Goal: Contribute content: Add original content to the website for others to see

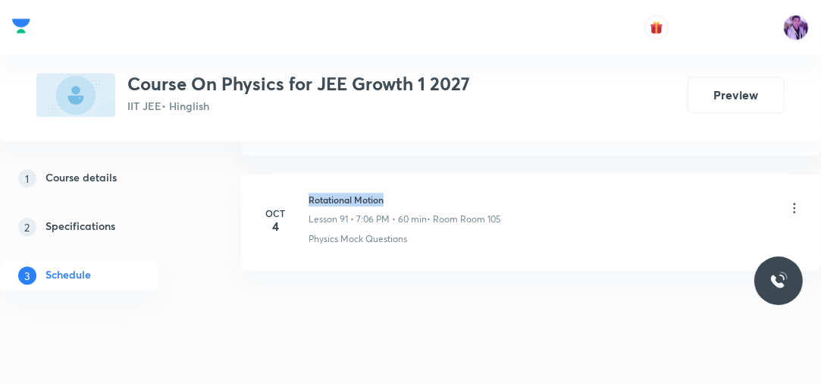
drag, startPoint x: 306, startPoint y: 168, endPoint x: 403, endPoint y: 158, distance: 96.8
click at [402, 174] on li "Oct 4 Rotational Motion Lesson 91 • 7:06 PM • 60 min • Room Room 105 Physics Mo…" at bounding box center [531, 222] width 580 height 97
copy h6 "Rotational Motion"
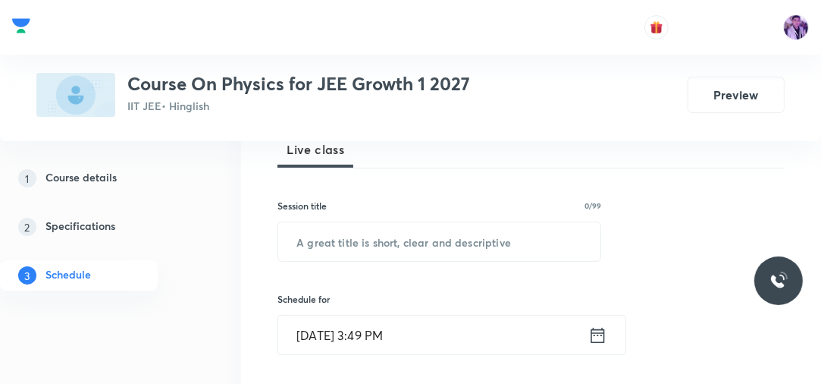
scroll to position [202, 0]
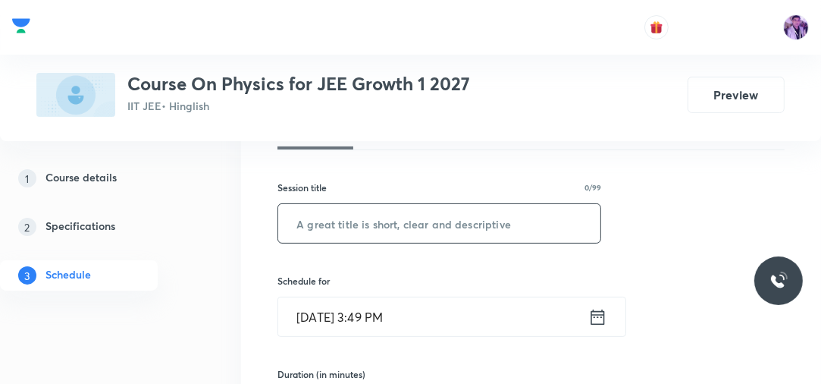
click at [374, 215] on input "text" at bounding box center [439, 223] width 322 height 39
paste input "Rotational Motion"
type input "Rotational Motion"
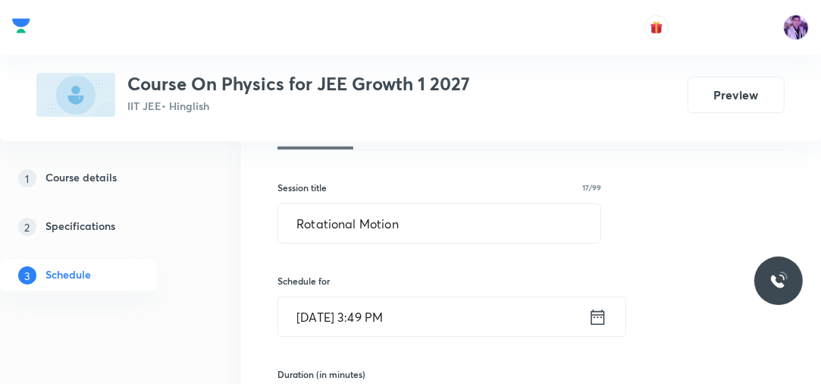
click at [372, 316] on input "Oct 6, 2025, 3:49 PM" at bounding box center [433, 316] width 310 height 39
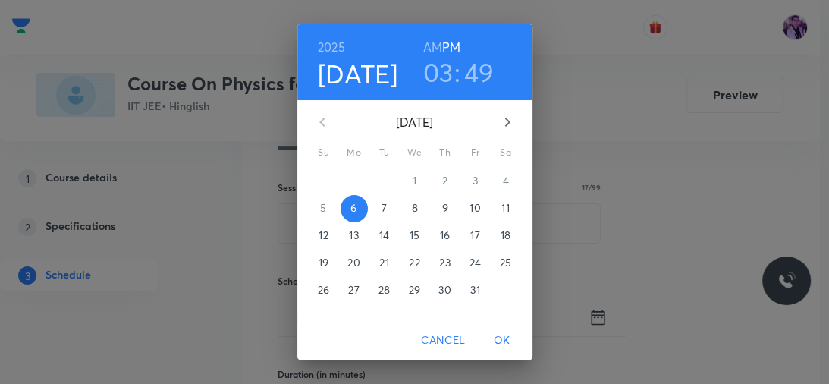
click at [438, 88] on h3 "03" at bounding box center [438, 72] width 30 height 32
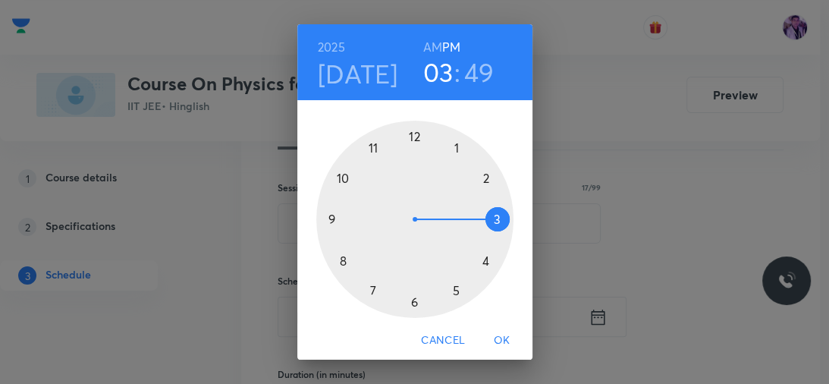
click at [481, 262] on div at bounding box center [414, 219] width 197 height 197
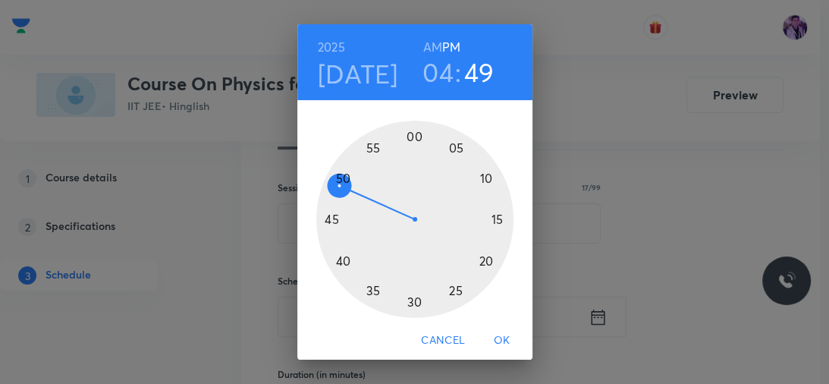
click at [407, 137] on div at bounding box center [414, 219] width 197 height 197
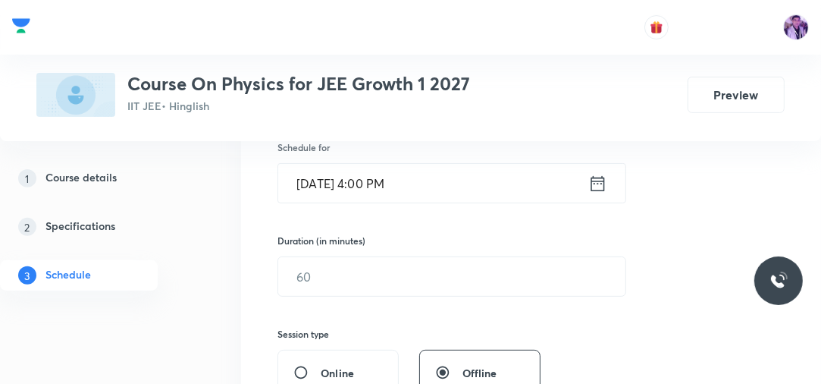
scroll to position [347, 0]
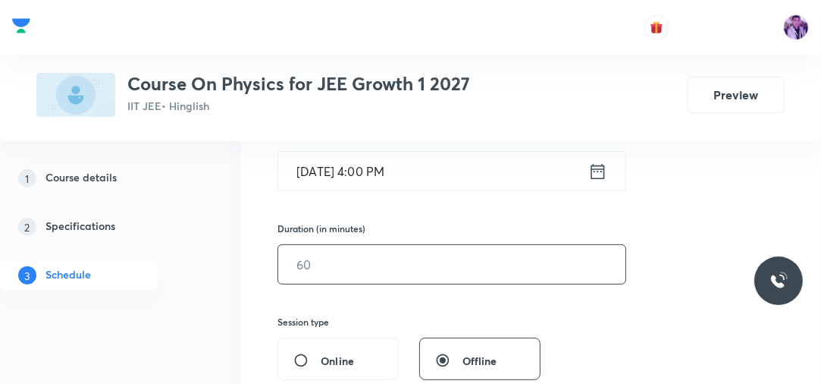
click at [330, 257] on input "text" at bounding box center [451, 264] width 347 height 39
type input "70"
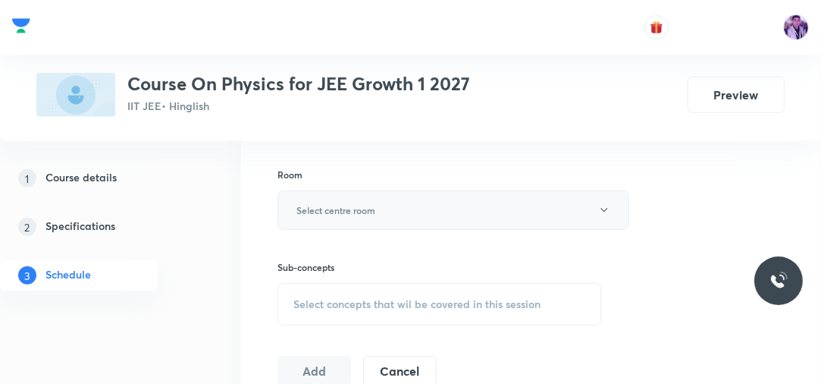
click at [349, 200] on button "Select centre room" at bounding box center [454, 209] width 352 height 39
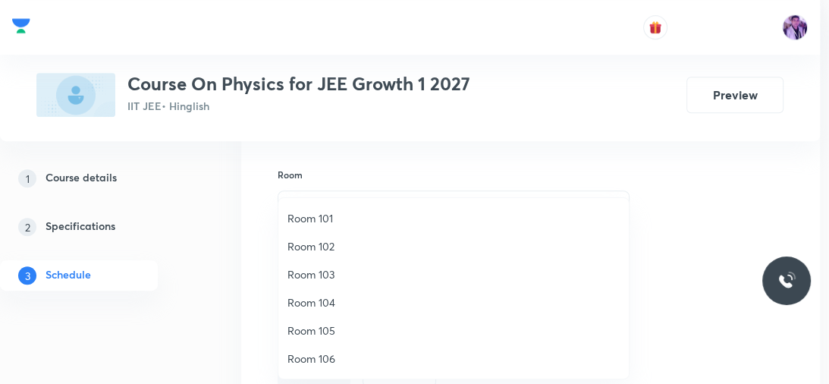
click at [325, 243] on span "Room 102" at bounding box center [453, 246] width 332 height 16
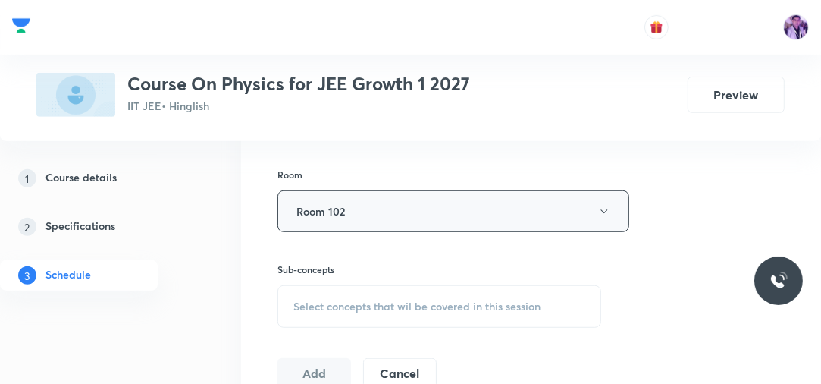
click at [356, 227] on button "Room 102" at bounding box center [454, 211] width 352 height 42
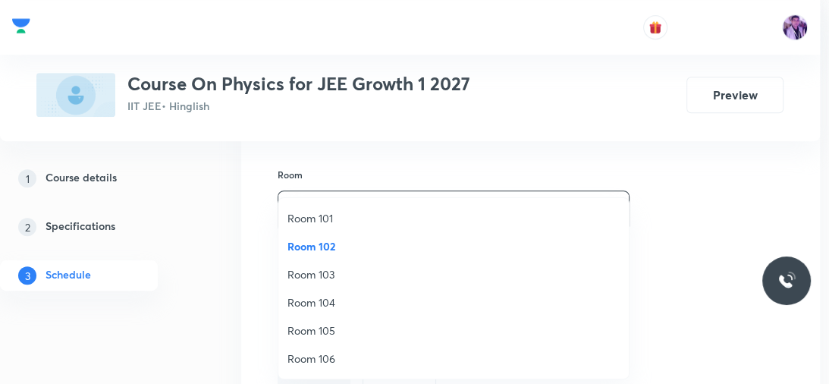
click at [334, 269] on span "Room 103" at bounding box center [453, 274] width 332 height 16
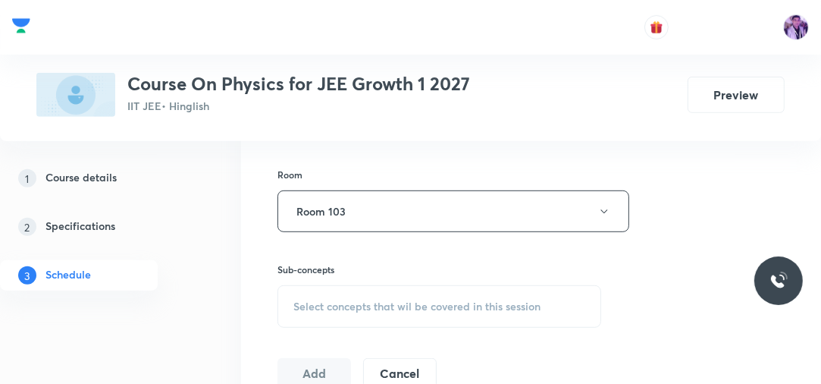
click at [332, 300] on span "Select concepts that wil be covered in this session" at bounding box center [416, 306] width 247 height 12
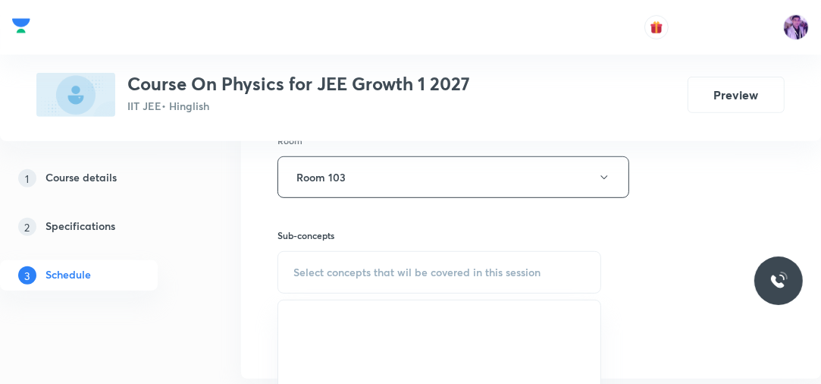
scroll to position [679, 0]
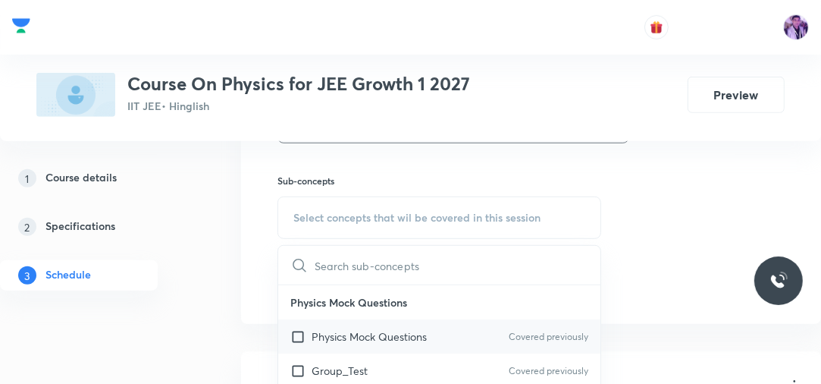
click at [347, 324] on div "Physics Mock Questions Covered previously" at bounding box center [439, 336] width 322 height 34
checkbox input "true"
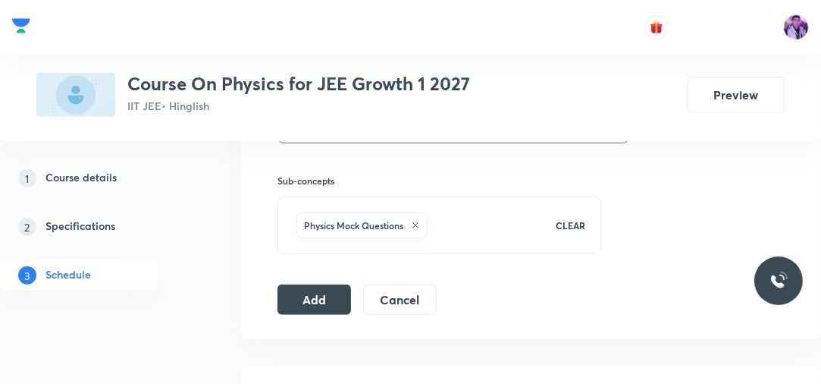
click at [353, 140] on div "Plus Courses Course On Physics for JEE Growth 1 2027 IIT JEE • Hinglish Preview" at bounding box center [410, 70] width 821 height 141
click at [358, 138] on div "Plus Courses Course On Physics for JEE Growth 1 2027 IIT JEE • Hinglish Preview" at bounding box center [410, 70] width 821 height 141
click at [406, 137] on div "Plus Courses Course On Physics for JEE Growth 1 2027 IIT JEE • Hinglish Preview" at bounding box center [410, 70] width 821 height 141
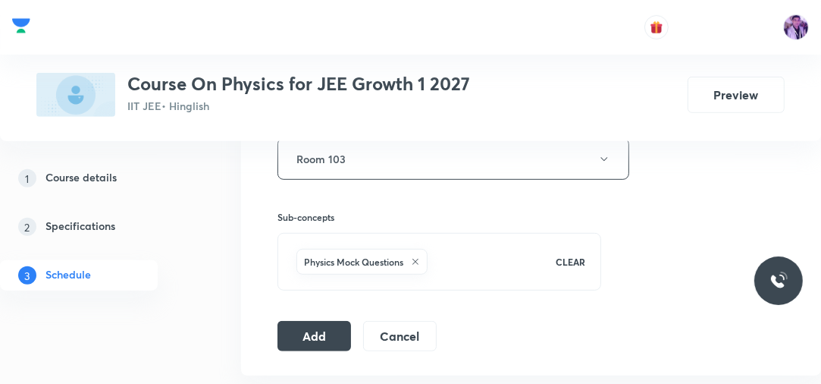
scroll to position [607, 0]
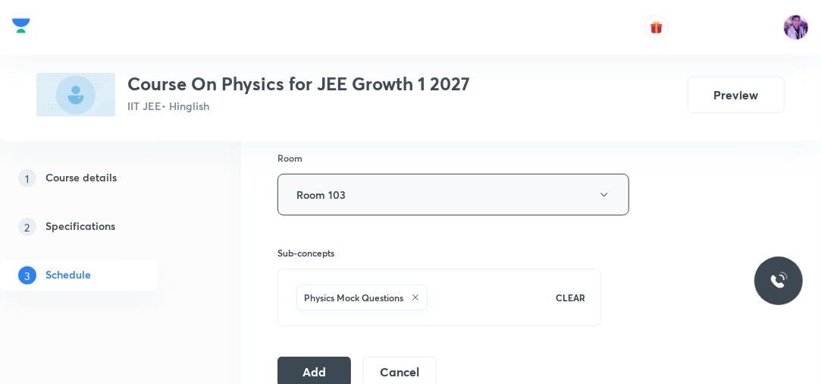
click at [485, 209] on button "Room 103" at bounding box center [454, 195] width 352 height 42
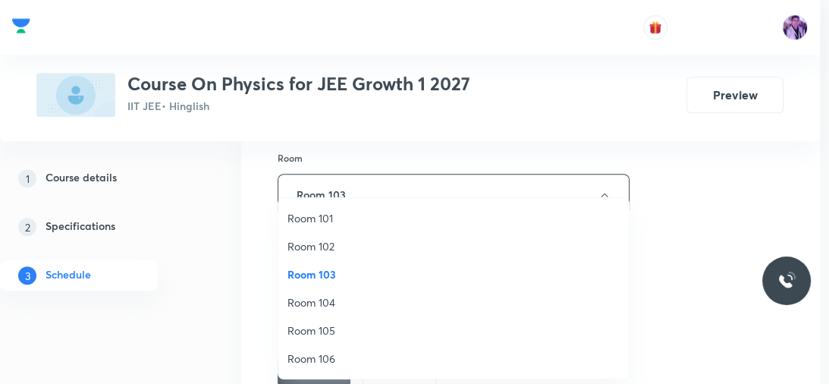
click at [372, 245] on span "Room 102" at bounding box center [453, 246] width 332 height 16
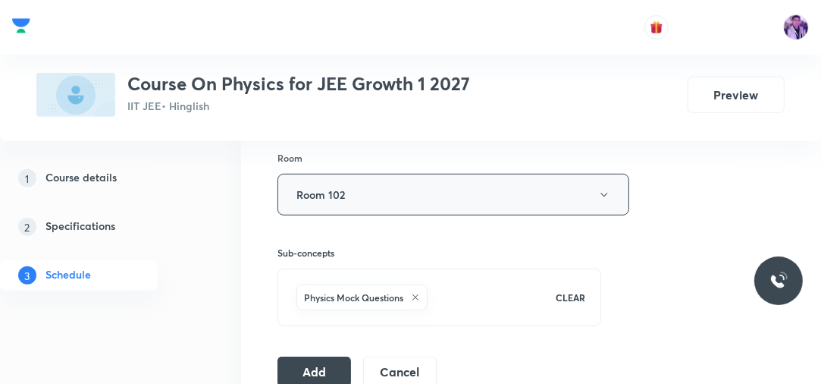
click at [544, 184] on button "Room 102" at bounding box center [454, 195] width 352 height 42
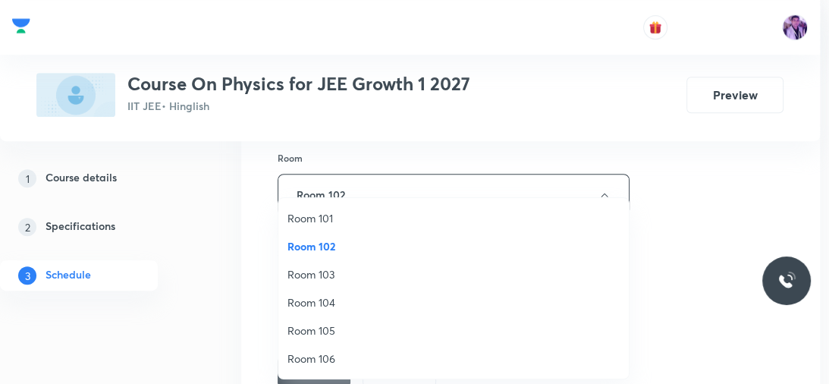
click at [347, 334] on span "Room 105" at bounding box center [453, 330] width 332 height 16
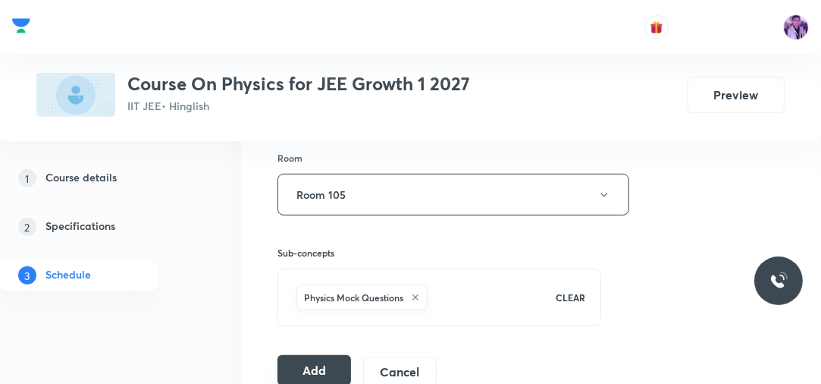
click at [321, 361] on button "Add" at bounding box center [315, 370] width 74 height 30
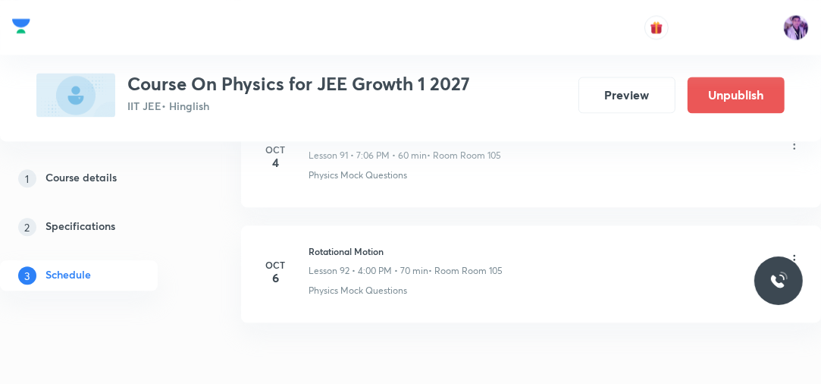
scroll to position [10640, 0]
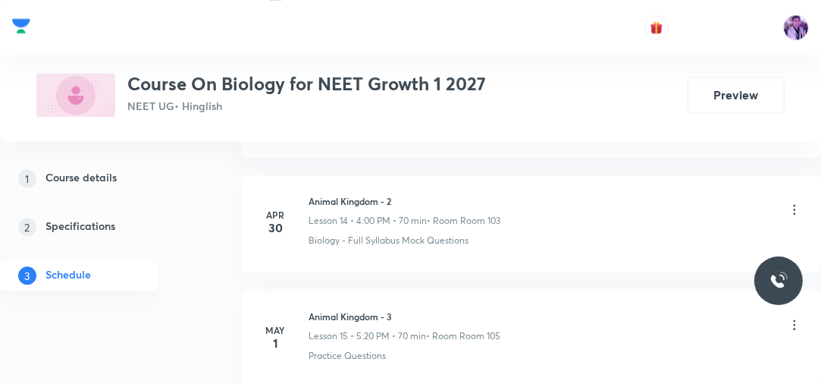
scroll to position [11573, 0]
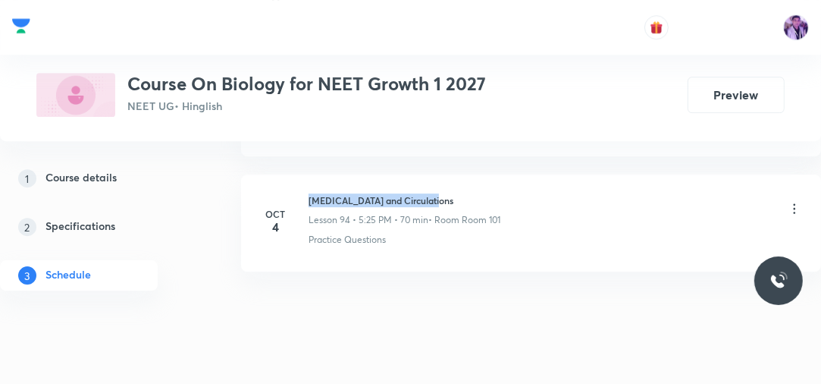
drag, startPoint x: 309, startPoint y: 170, endPoint x: 470, endPoint y: 170, distance: 160.8
click at [470, 193] on h6 "Body Fluids and Circulations" at bounding box center [405, 200] width 192 height 14
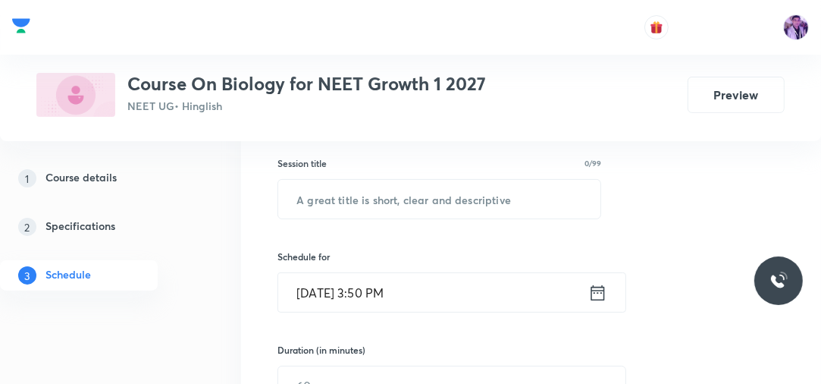
scroll to position [264, 0]
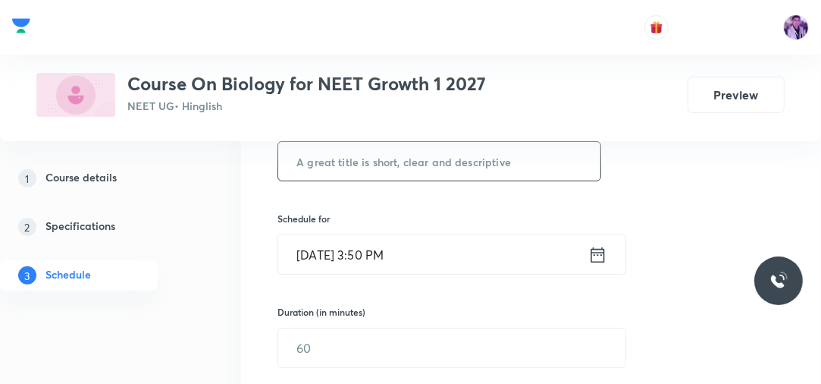
click at [438, 145] on input "text" at bounding box center [439, 161] width 322 height 39
paste input "Body Fluids and Circulations"
type input "Body Fluids and Circulations"
click at [375, 252] on input "Oct 6, 2025, 3:50 PM" at bounding box center [433, 254] width 310 height 39
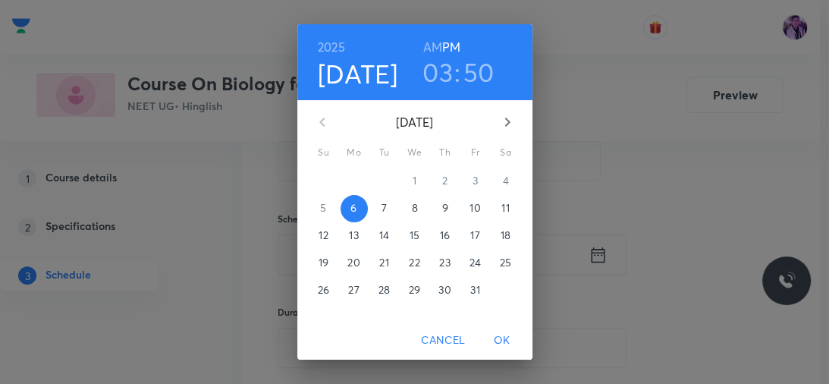
click at [433, 78] on h3 "03" at bounding box center [437, 72] width 30 height 32
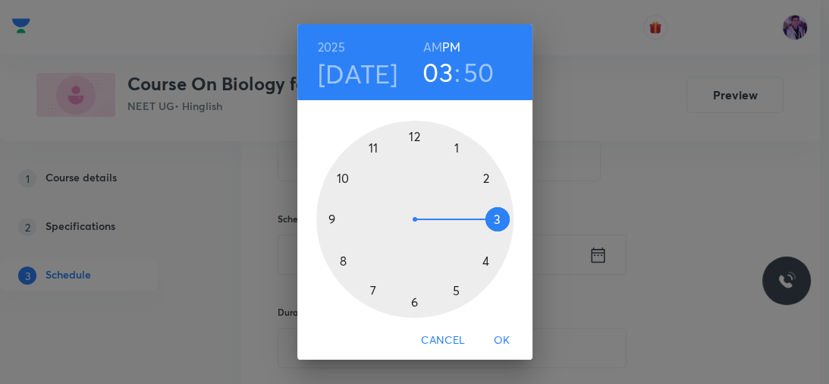
click at [481, 264] on div at bounding box center [414, 219] width 197 height 197
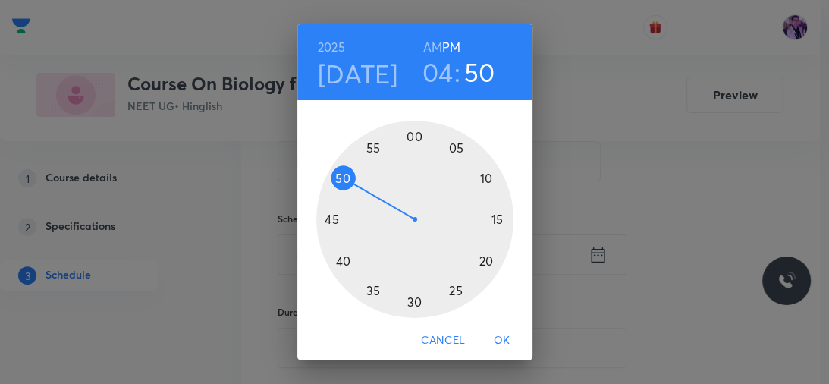
click at [456, 144] on div at bounding box center [414, 219] width 197 height 197
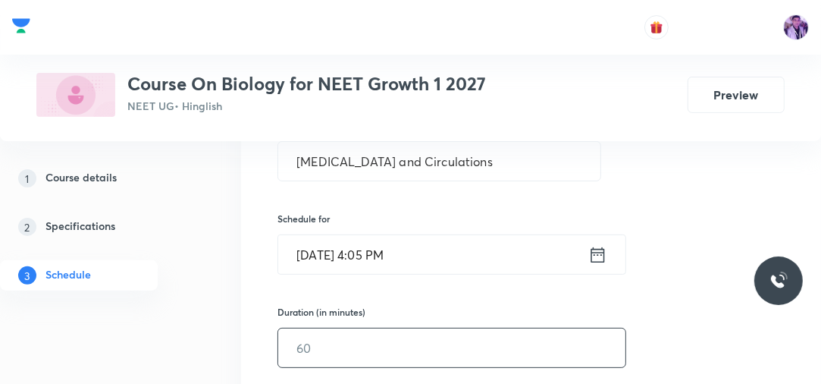
click at [344, 344] on input "text" at bounding box center [451, 347] width 347 height 39
type input "70"
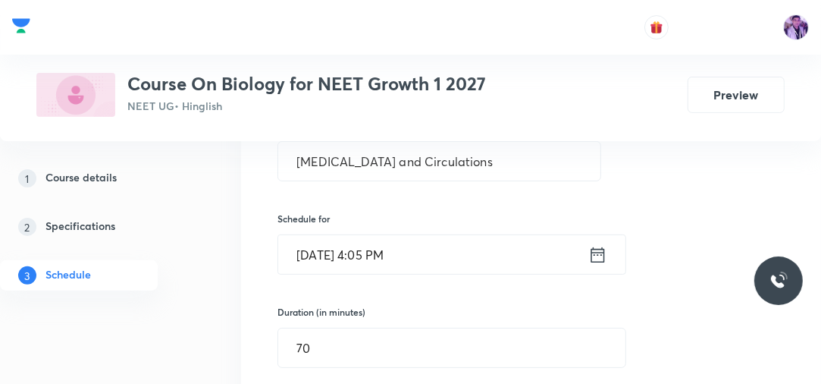
click at [196, 297] on div "1 Course details 2 Specifications 3 Schedule" at bounding box center [100, 236] width 201 height 146
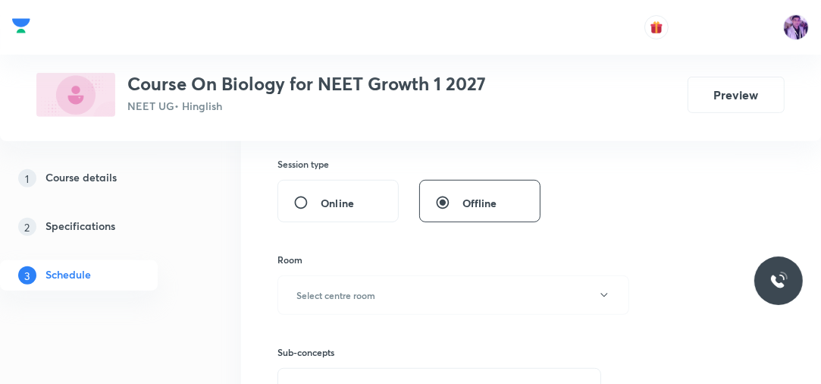
scroll to position [531, 0]
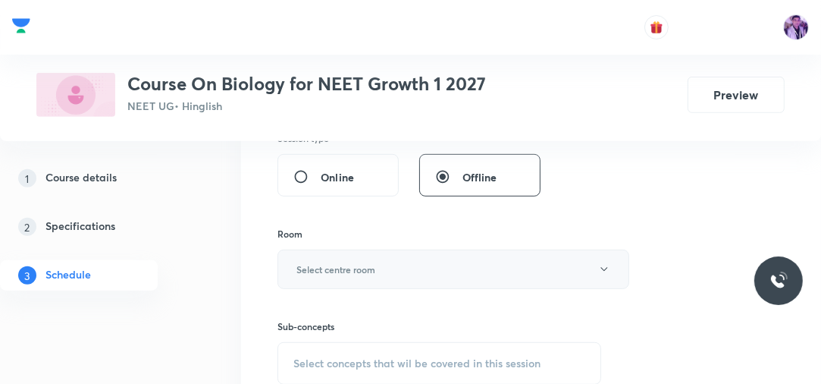
click at [305, 259] on button "Select centre room" at bounding box center [454, 268] width 352 height 39
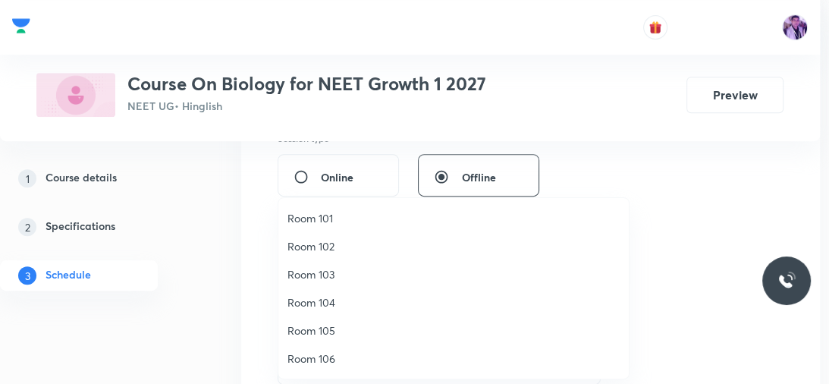
click at [303, 272] on span "Room 103" at bounding box center [453, 274] width 332 height 16
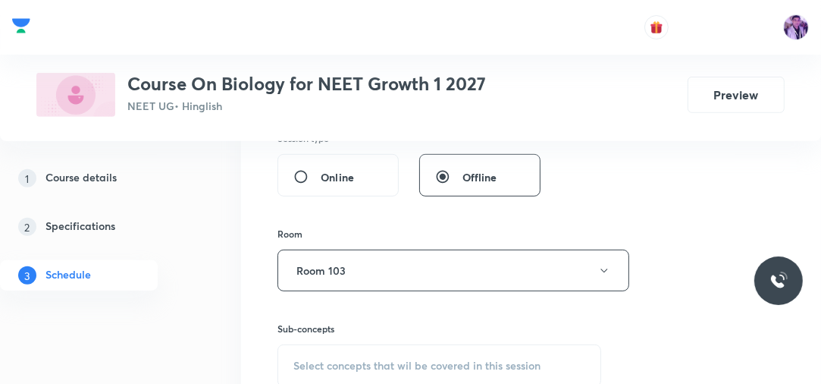
click at [241, 335] on div "Session 95 Live class Session title 28/99 Body Fluids and Circulations ​ Schedu…" at bounding box center [531, 103] width 580 height 736
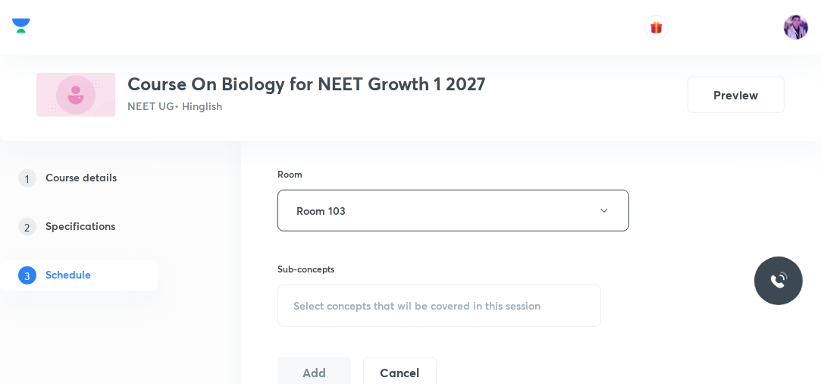
scroll to position [628, 0]
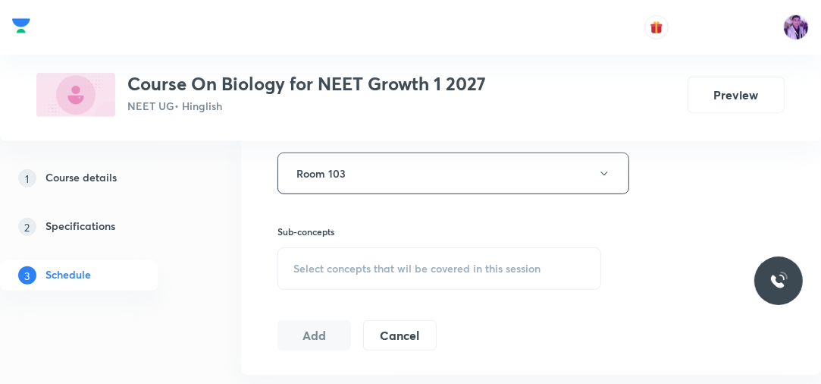
click at [343, 275] on div "Select concepts that wil be covered in this session" at bounding box center [440, 268] width 324 height 42
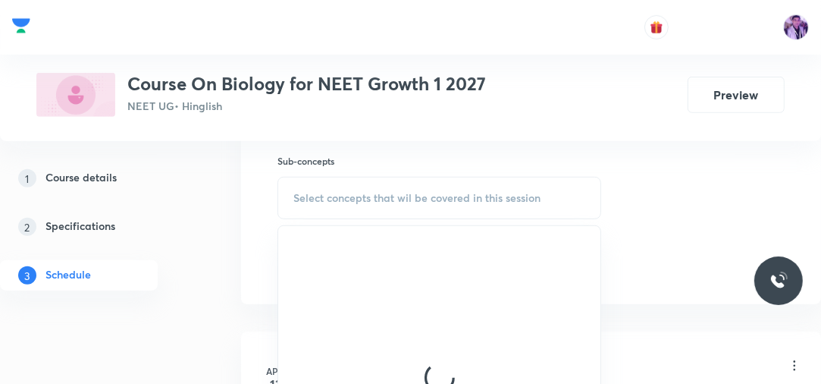
scroll to position [717, 0]
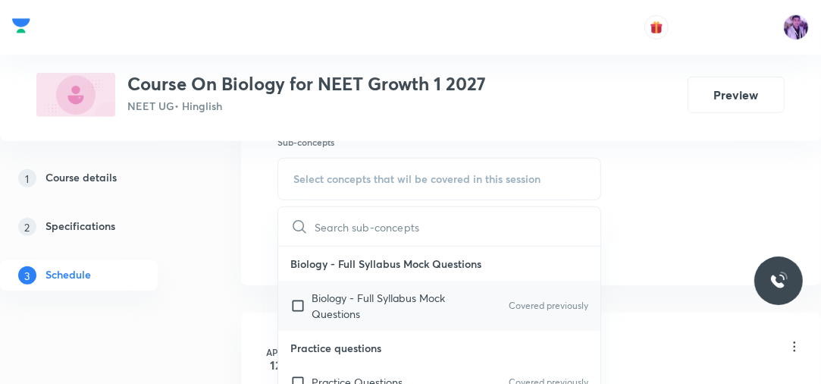
click at [311, 294] on input "checkbox" at bounding box center [300, 306] width 21 height 32
checkbox input "true"
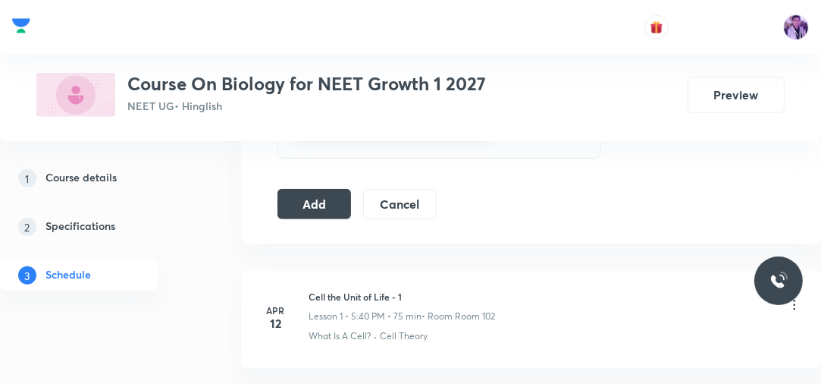
scroll to position [718, 0]
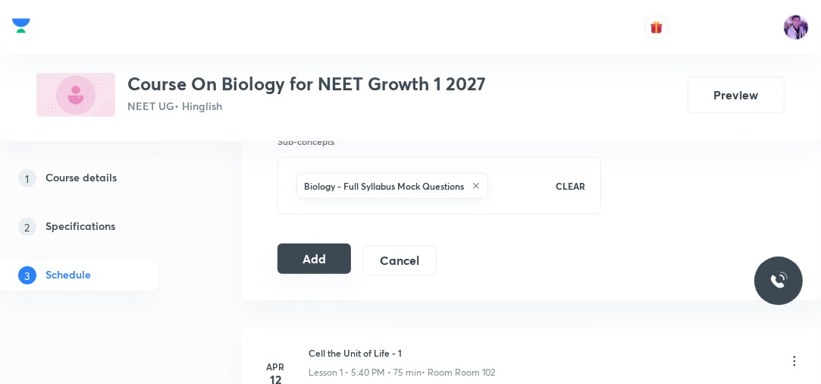
click at [318, 247] on button "Add" at bounding box center [315, 258] width 74 height 30
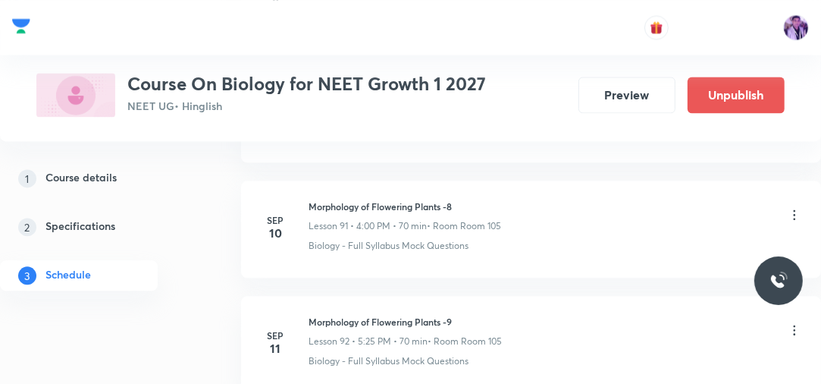
scroll to position [11019, 0]
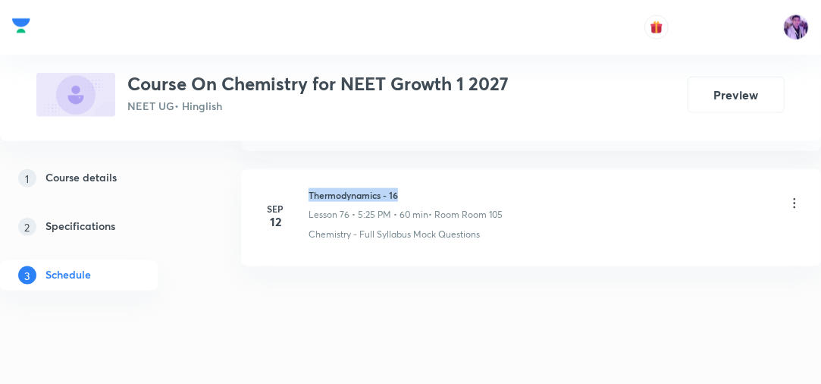
drag, startPoint x: 303, startPoint y: 168, endPoint x: 447, endPoint y: 154, distance: 144.0
click at [447, 169] on li "Sep 12 Thermodynamics - 16 Lesson 76 • 5:25 PM • 60 min • Room Room 105 Chemist…" at bounding box center [531, 217] width 580 height 97
copy h6 "Thermodynamics - 16"
click at [337, 188] on h6 "Thermodynamics - 16" at bounding box center [406, 195] width 194 height 14
drag, startPoint x: 309, startPoint y: 167, endPoint x: 412, endPoint y: 152, distance: 103.5
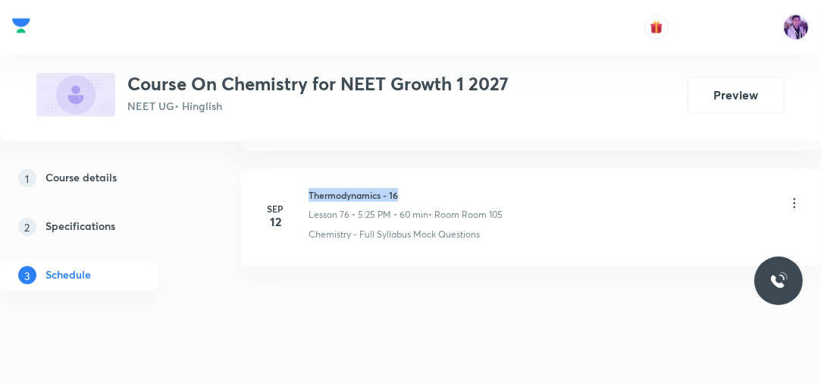
click at [412, 169] on li "Sep 12 Thermodynamics - 16 Lesson 76 • 5:25 PM • 60 min • Room Room 105 Chemist…" at bounding box center [531, 217] width 580 height 97
copy h6 "Thermodynamics - 16"
drag, startPoint x: 309, startPoint y: 170, endPoint x: 438, endPoint y: 158, distance: 128.7
click at [438, 169] on li "Sep 12 Thermodynamics - 16 Lesson 76 • 5:25 PM • 60 min • Room Room 105 Chemist…" at bounding box center [531, 217] width 580 height 97
copy h6 "Thermodynamics - 16"
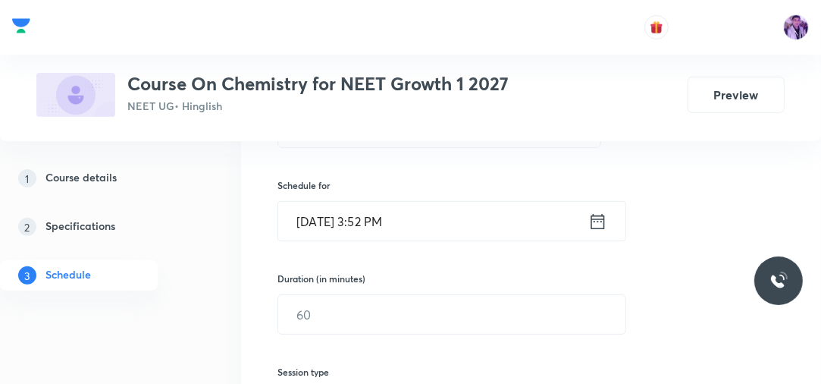
scroll to position [281, 0]
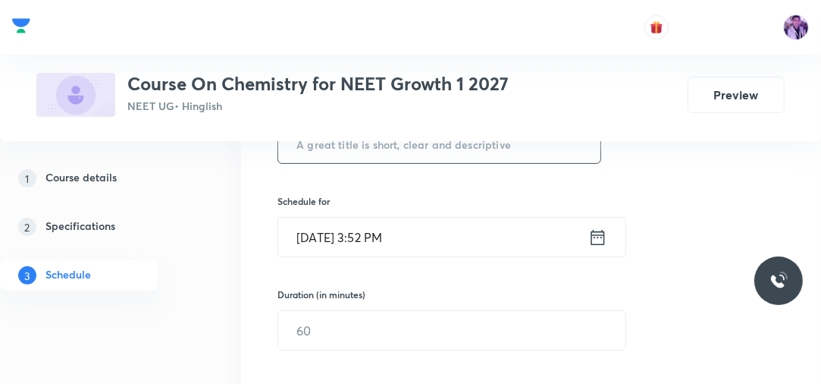
click at [428, 148] on input "text" at bounding box center [439, 143] width 322 height 39
type input "Chemical Equilibrium"
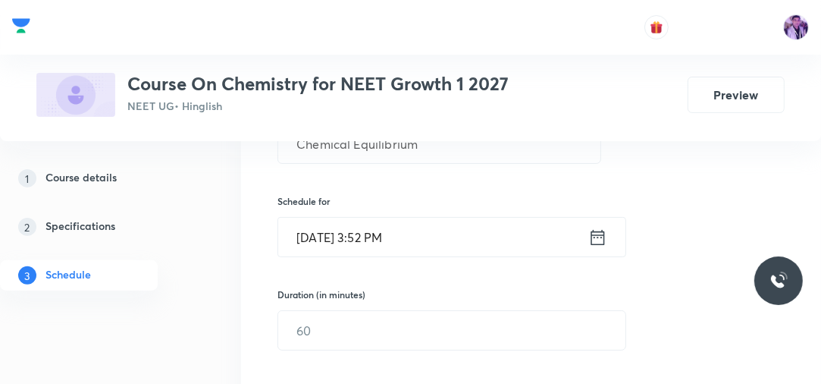
click at [390, 237] on input "Oct 6, 2025, 3:52 PM" at bounding box center [433, 237] width 310 height 39
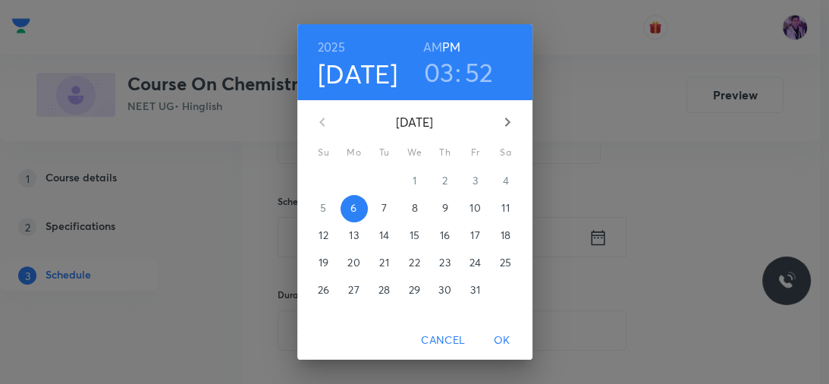
click at [434, 58] on h3 "03" at bounding box center [439, 72] width 30 height 32
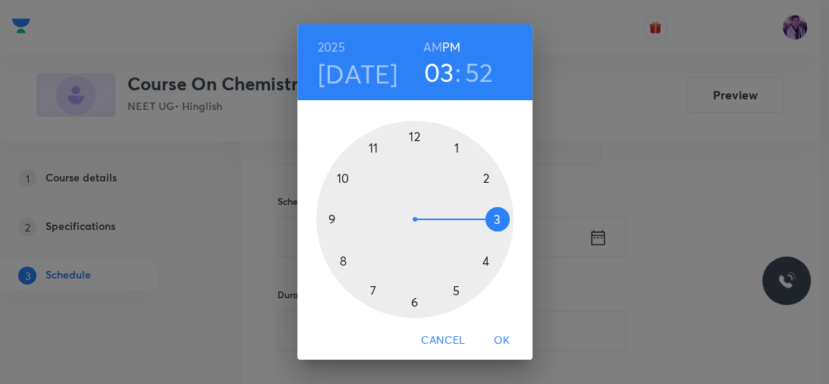
click at [409, 298] on div at bounding box center [414, 219] width 197 height 197
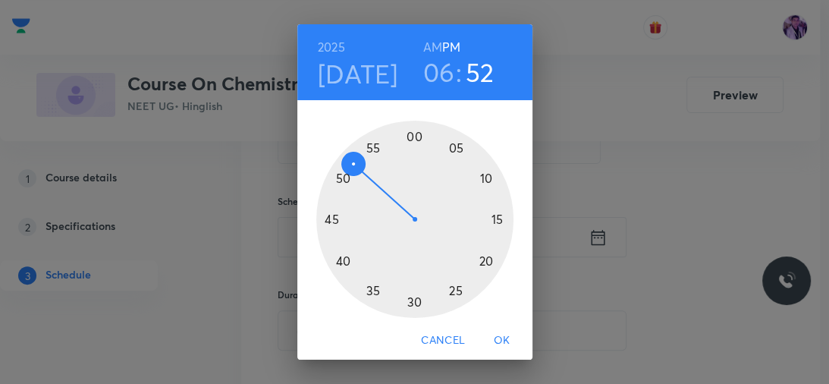
click at [336, 262] on div at bounding box center [414, 219] width 197 height 197
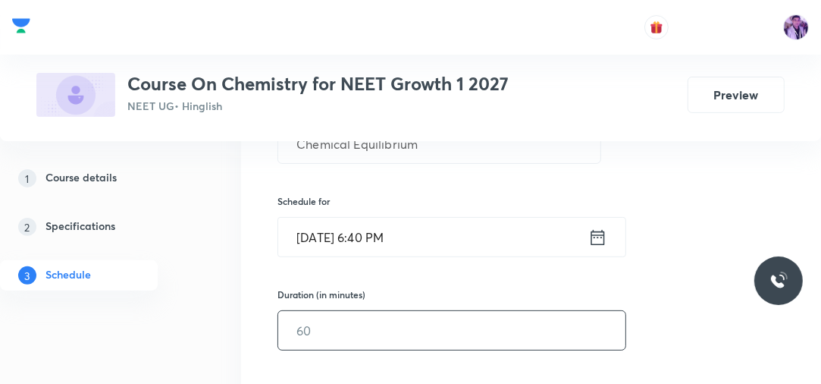
click at [331, 334] on input "text" at bounding box center [451, 330] width 347 height 39
type input "70"
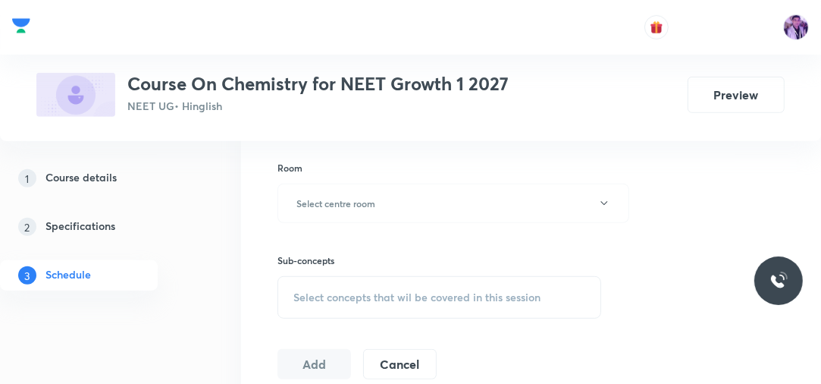
scroll to position [621, 0]
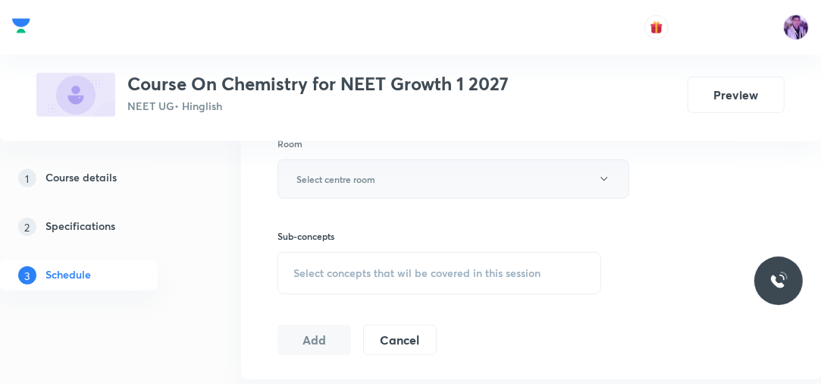
click at [330, 176] on h6 "Select centre room" at bounding box center [335, 179] width 79 height 14
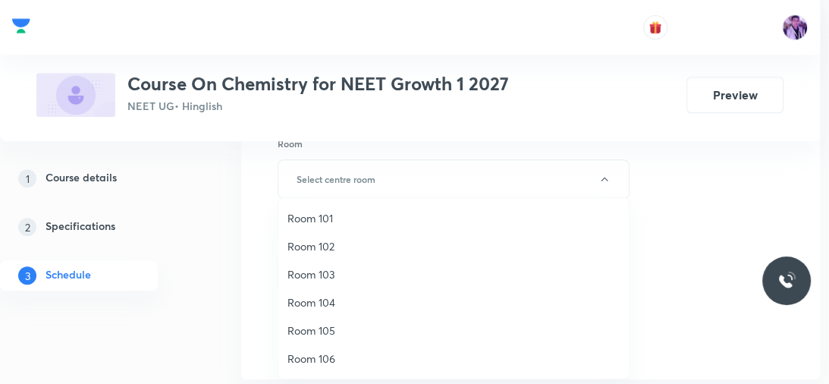
click at [322, 243] on span "Room 102" at bounding box center [453, 246] width 332 height 16
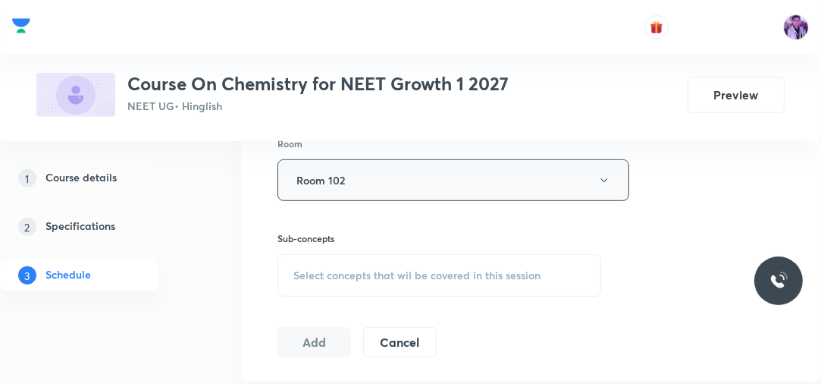
click at [375, 184] on button "Room 102" at bounding box center [454, 180] width 352 height 42
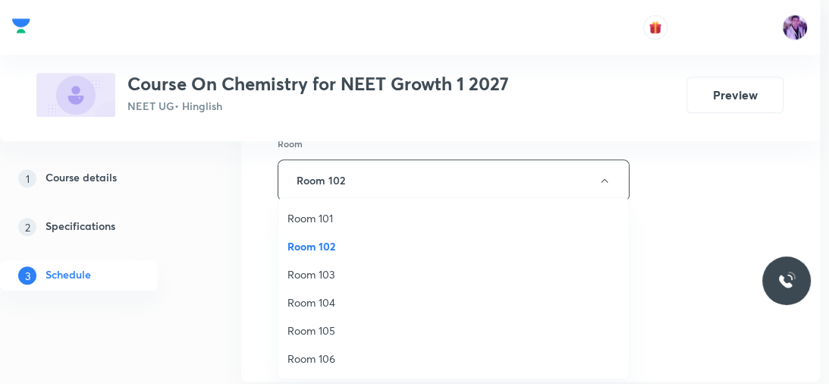
click at [308, 329] on span "Room 105" at bounding box center [453, 330] width 332 height 16
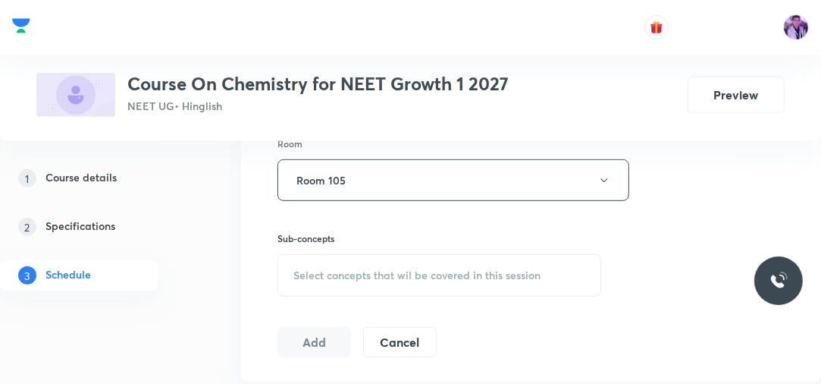
click at [356, 279] on span "Select concepts that wil be covered in this session" at bounding box center [416, 275] width 247 height 12
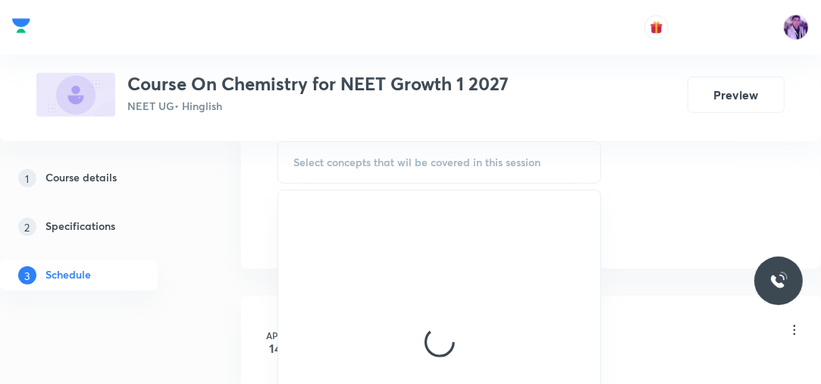
scroll to position [750, 0]
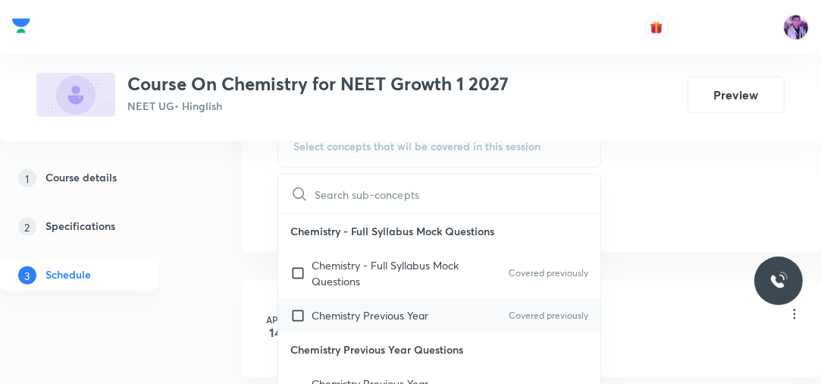
click at [329, 309] on p "Chemistry Previous Year" at bounding box center [370, 315] width 117 height 16
checkbox input "true"
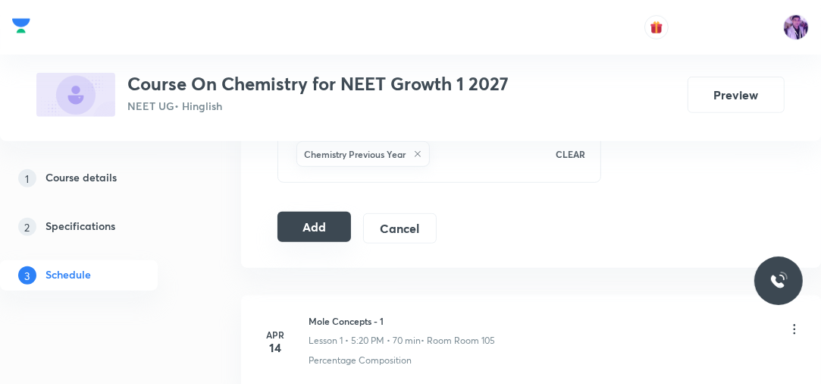
click at [340, 218] on button "Add" at bounding box center [315, 227] width 74 height 30
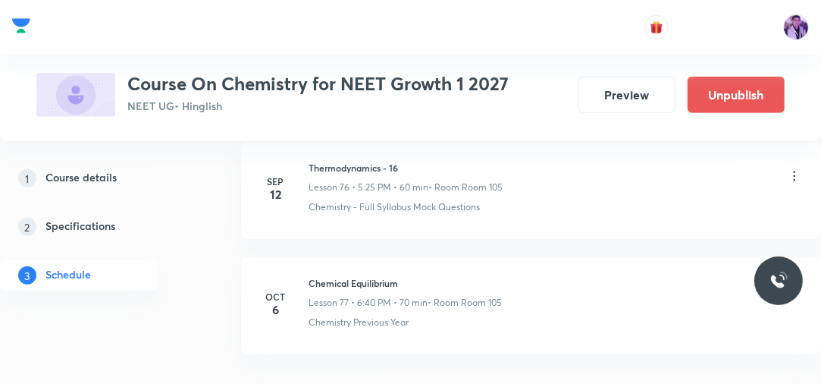
scroll to position [8875, 0]
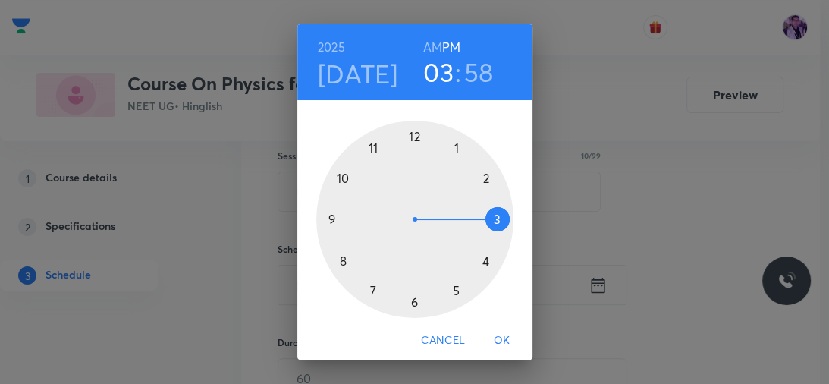
click at [476, 262] on div at bounding box center [414, 219] width 197 height 197
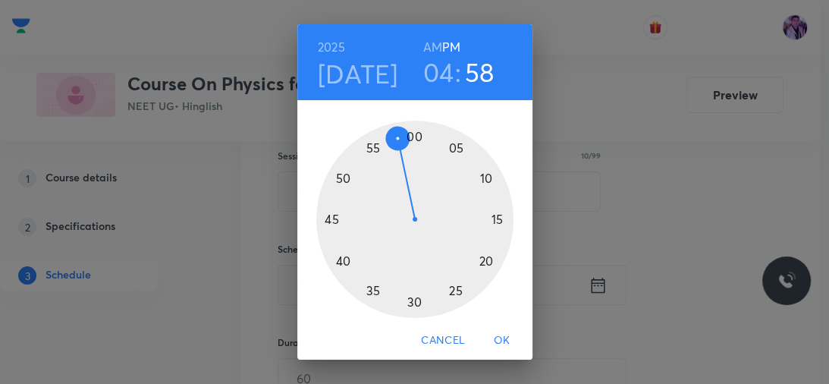
click at [477, 172] on div at bounding box center [414, 219] width 197 height 197
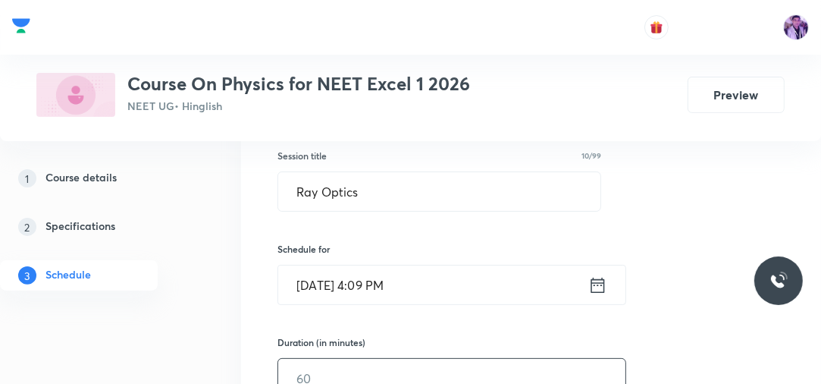
click at [306, 369] on input "text" at bounding box center [451, 378] width 347 height 39
type input "70"
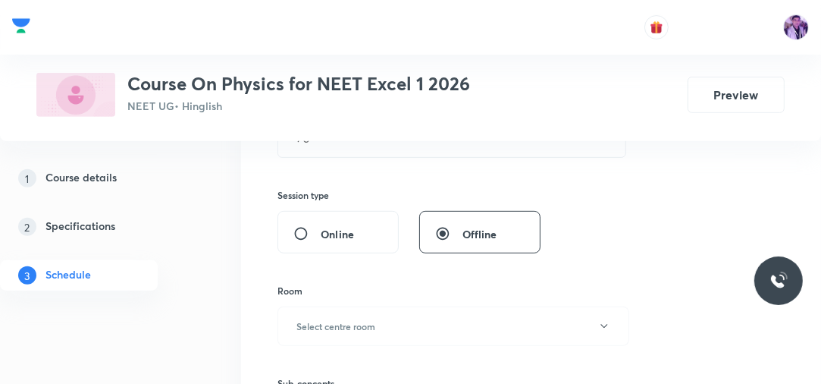
scroll to position [501, 0]
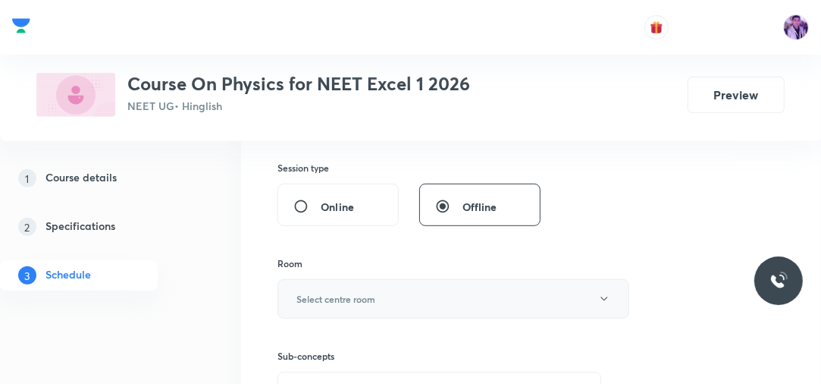
click at [325, 297] on h6 "Select centre room" at bounding box center [335, 299] width 79 height 14
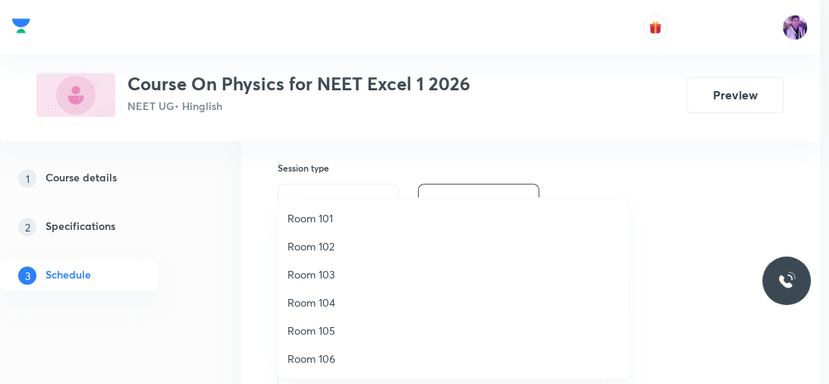
click at [334, 243] on span "Room 102" at bounding box center [453, 246] width 332 height 16
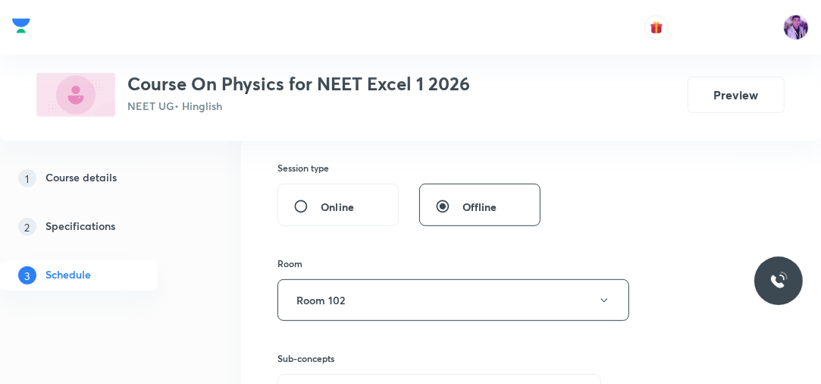
click at [251, 334] on div "Session 77 Live class Session title 10/99 Ray Optics ​ Schedule for [DATE] 4:09…" at bounding box center [531, 133] width 580 height 736
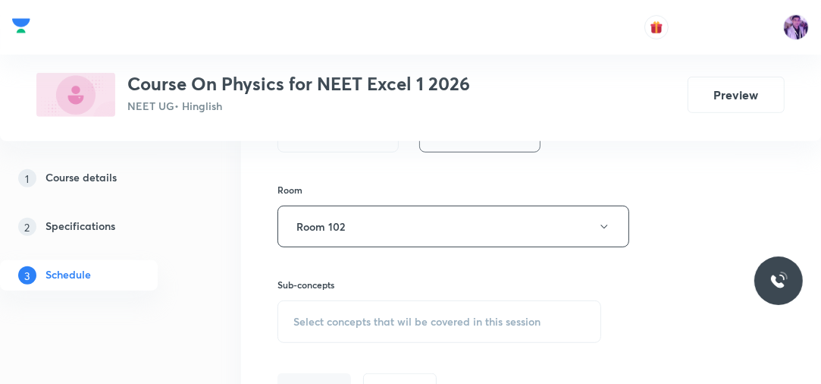
scroll to position [623, 0]
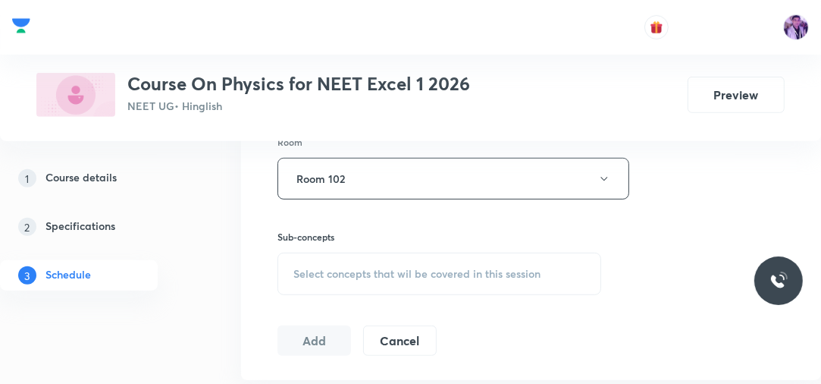
click at [364, 268] on span "Select concepts that wil be covered in this session" at bounding box center [416, 274] width 247 height 12
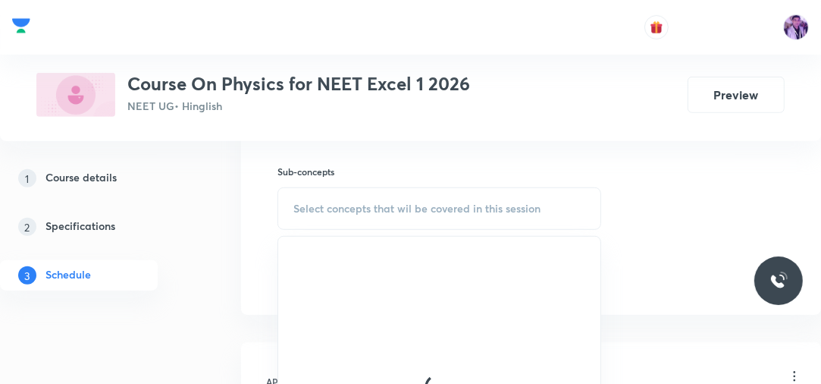
scroll to position [704, 0]
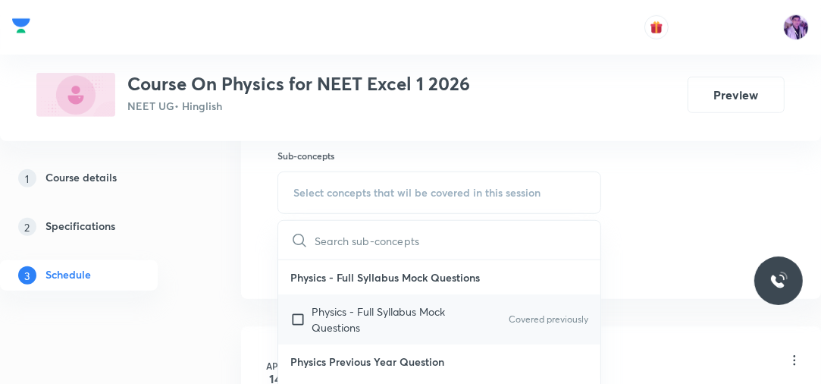
click at [365, 312] on p "Physics - Full Syllabus Mock Questions" at bounding box center [388, 319] width 153 height 32
checkbox input "true"
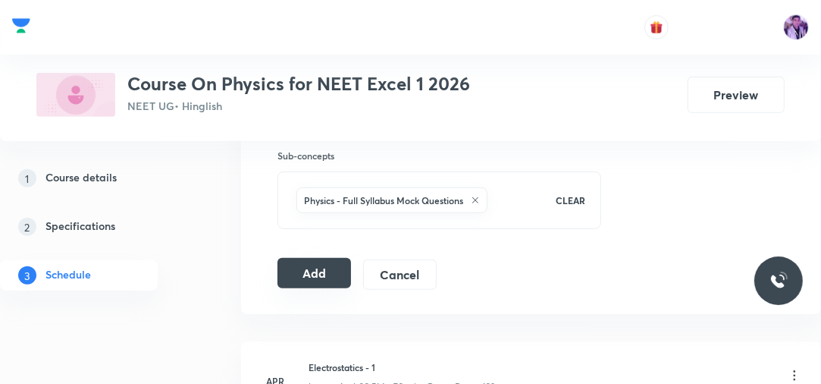
click at [297, 270] on button "Add" at bounding box center [315, 273] width 74 height 30
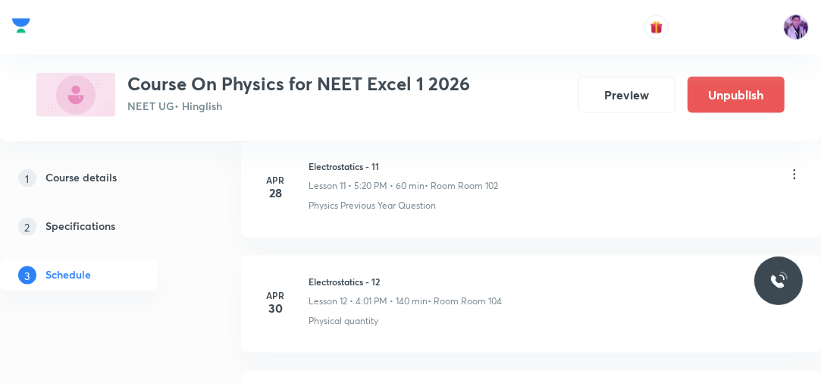
scroll to position [0, 0]
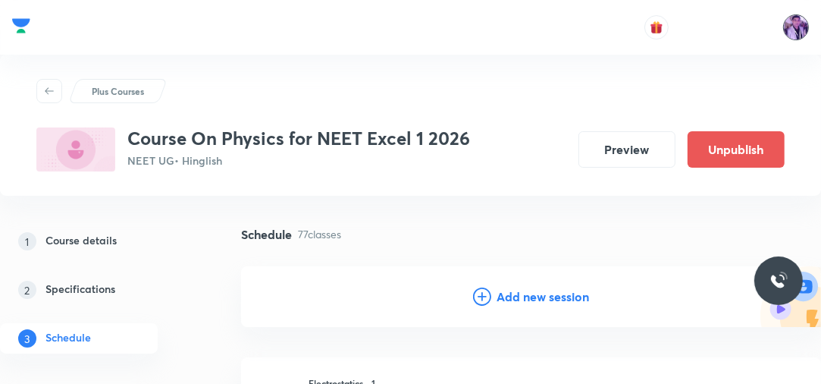
click at [792, 19] on img at bounding box center [796, 27] width 26 height 26
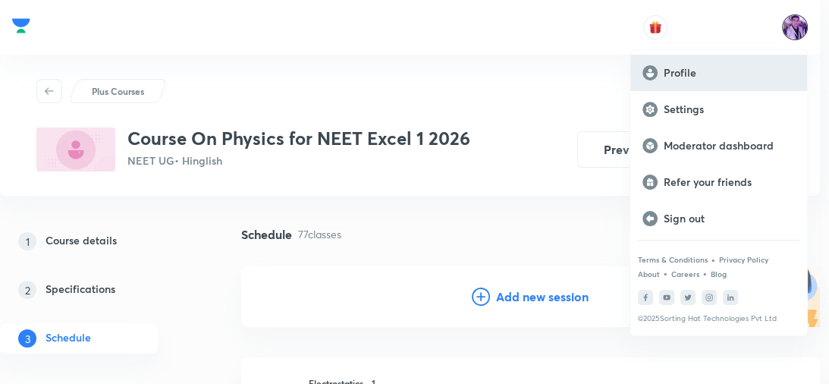
click at [670, 67] on p "Profile" at bounding box center [728, 73] width 131 height 14
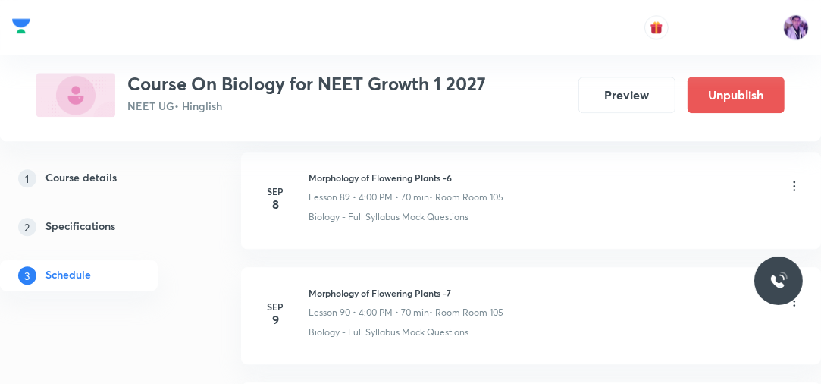
click at [627, 200] on li "[DATE] Morphology of Flowering Plants -6 Lesson 89 • 4:00 PM • 70 min • Room Ro…" at bounding box center [531, 200] width 580 height 97
click at [682, 267] on li "[DATE] Morphology of Flowering Plants -7 Lesson 90 • 4:00 PM • 70 min • Room Ro…" at bounding box center [531, 315] width 580 height 97
click at [795, 181] on icon at bounding box center [795, 186] width 2 height 10
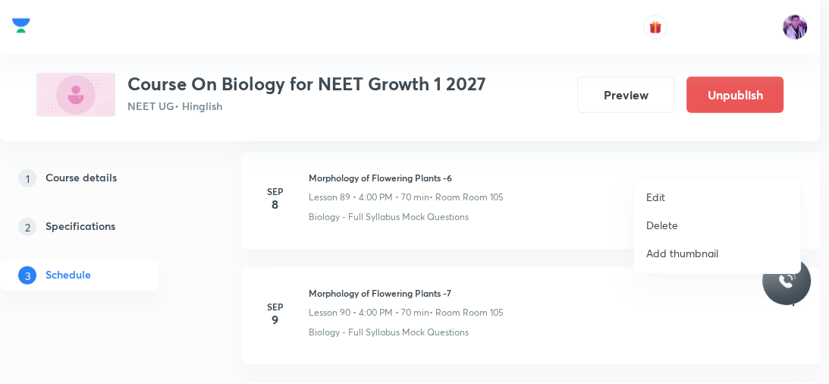
click at [580, 226] on div at bounding box center [414, 192] width 829 height 384
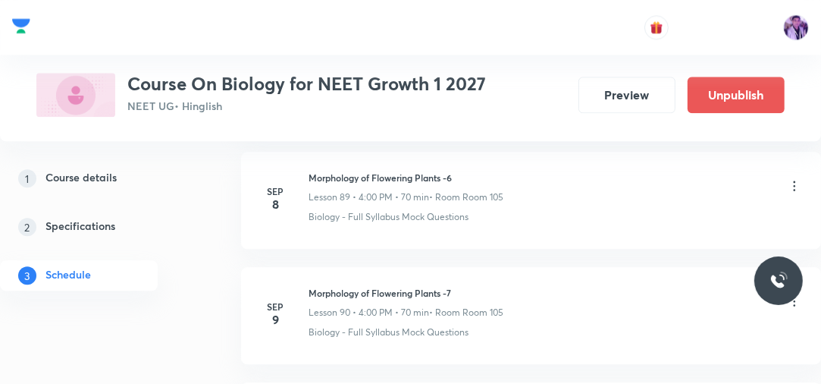
click at [478, 267] on li "[DATE] Morphology of Flowering Plants -7 Lesson 90 • 4:00 PM • 70 min • Room Ro…" at bounding box center [531, 315] width 580 height 97
click at [794, 181] on icon at bounding box center [795, 186] width 2 height 10
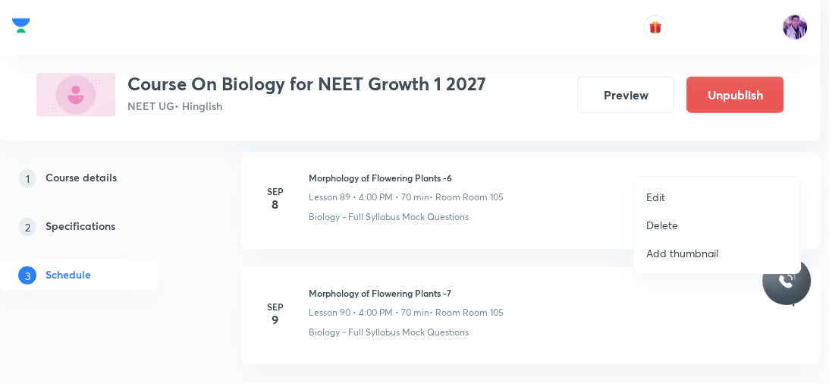
click at [532, 212] on div at bounding box center [414, 192] width 829 height 384
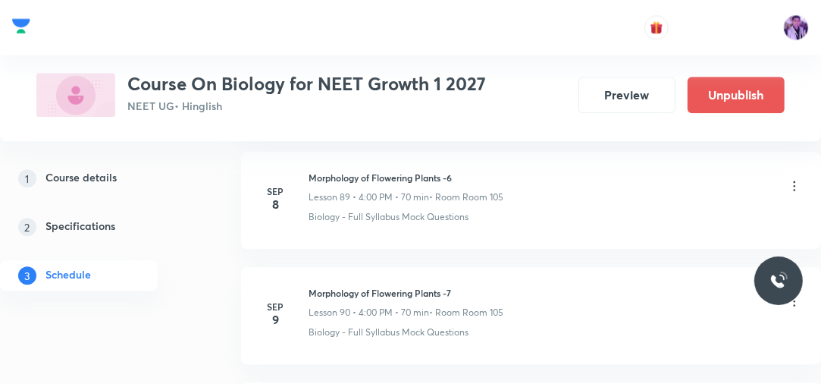
scroll to position [11354, 0]
